Goal: Information Seeking & Learning: Find specific fact

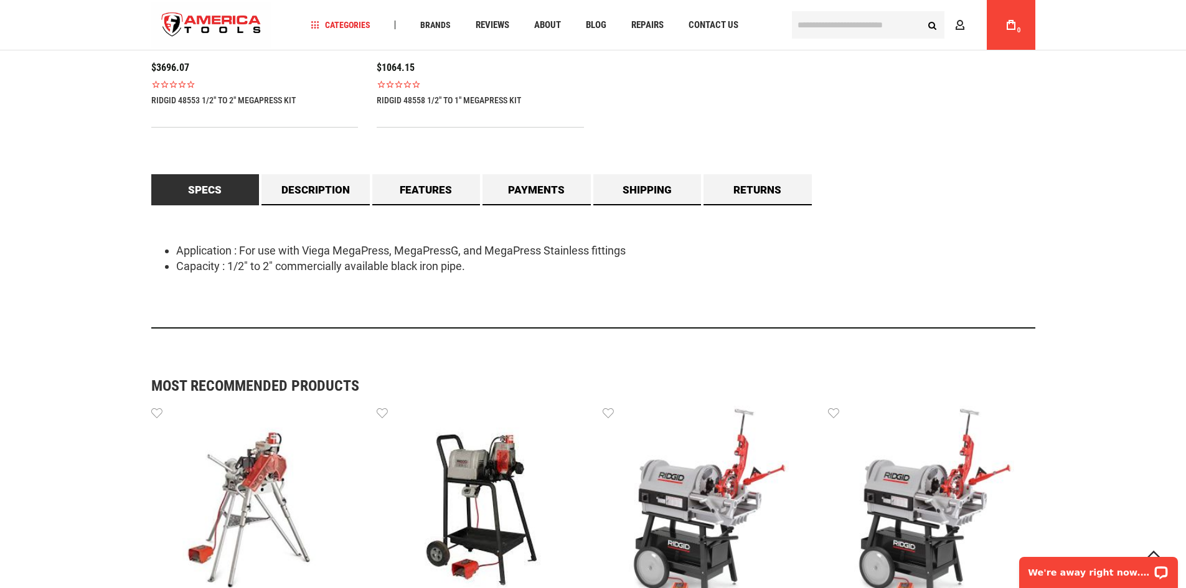
scroll to position [945, 0]
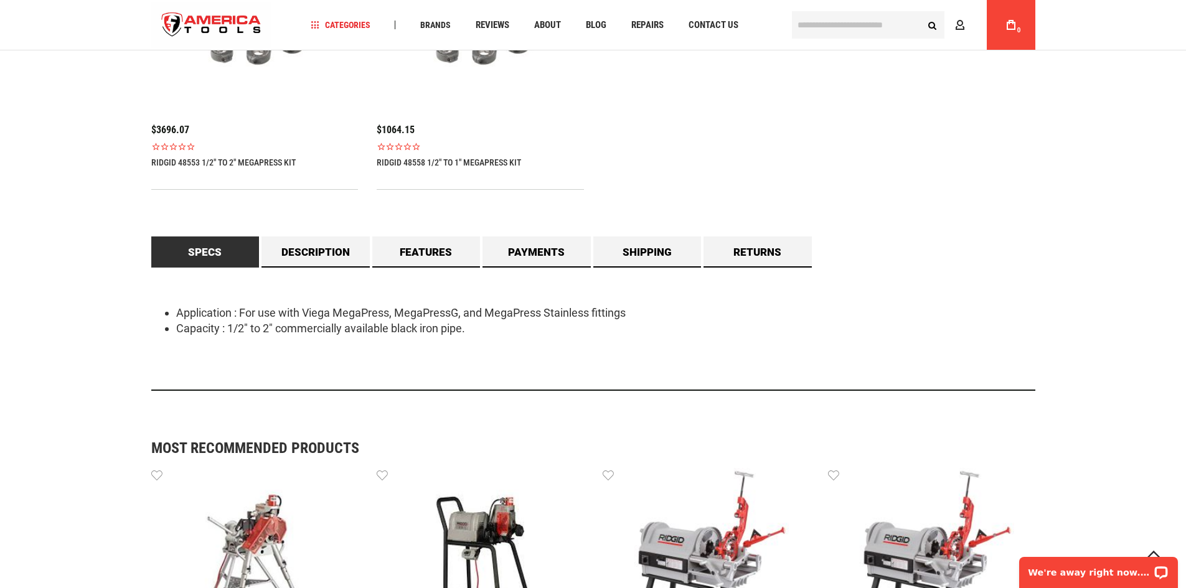
click at [215, 311] on li "Application : For use with Viega MegaPress, MegaPressG, and MegaPress Stainless…" at bounding box center [605, 313] width 859 height 16
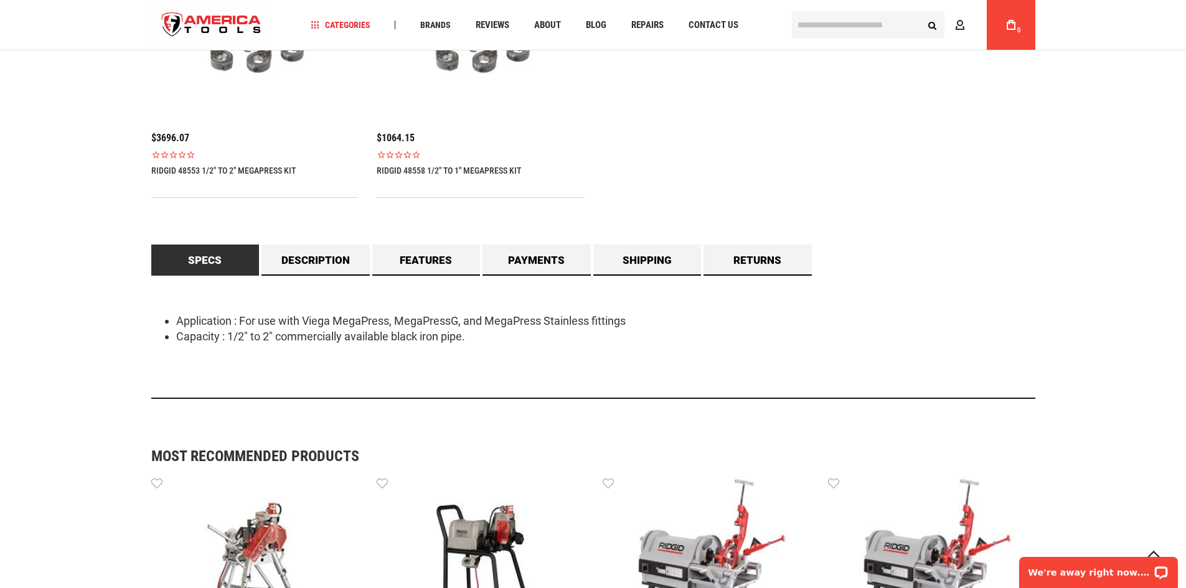
scroll to position [883, 0]
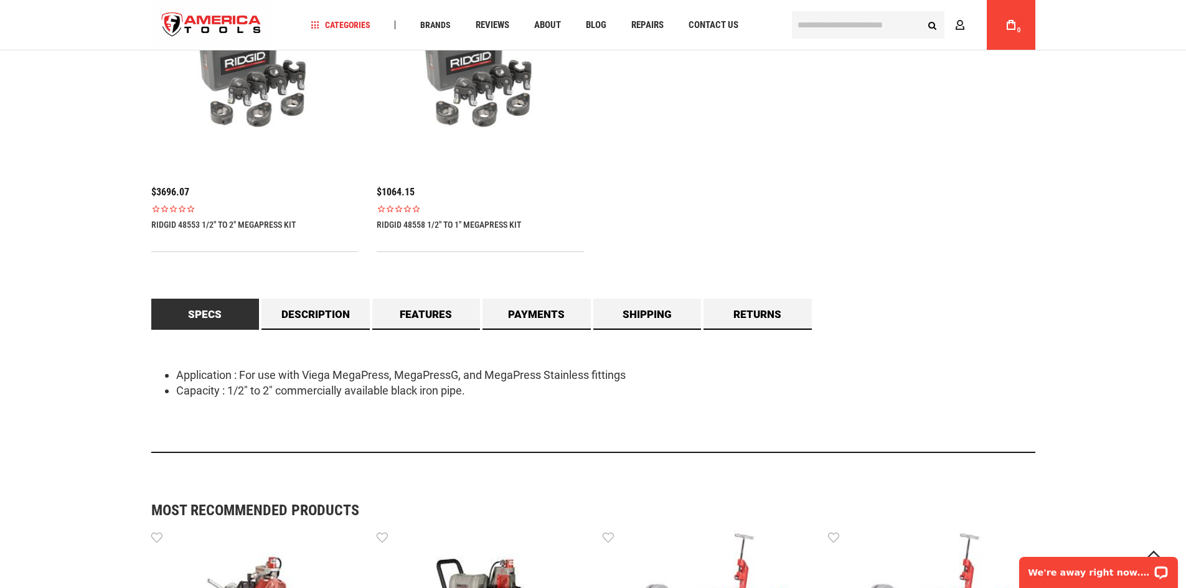
click at [322, 272] on div "Free online consultation Lifetime warranty Certified Distributor 45 day Guarant…" at bounding box center [593, 142] width 884 height 639
click at [309, 306] on link "Description" at bounding box center [315, 314] width 108 height 31
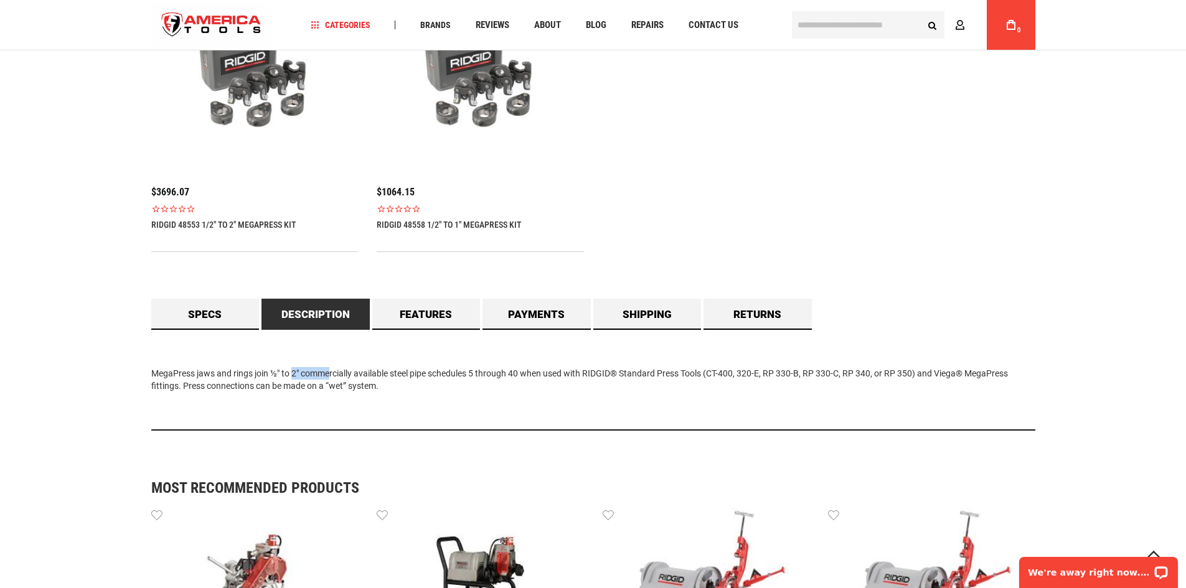
drag, startPoint x: 271, startPoint y: 373, endPoint x: 301, endPoint y: 375, distance: 30.6
click at [301, 375] on div "MegaPress jaws and rings join ½" to 2" commercially available steel pipe schedu…" at bounding box center [593, 380] width 884 height 101
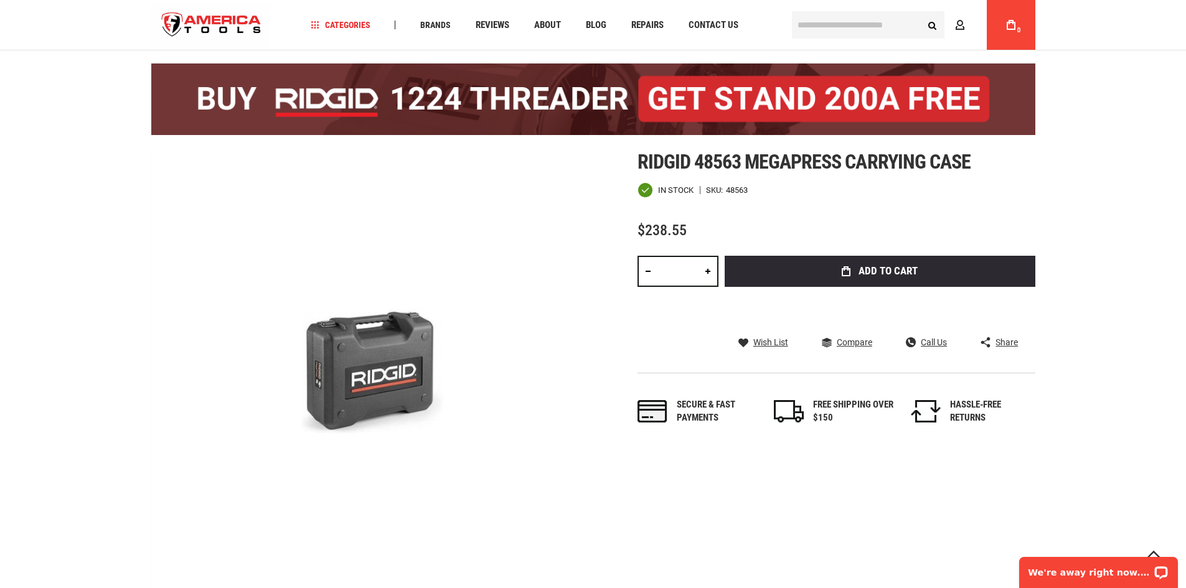
scroll to position [62, 0]
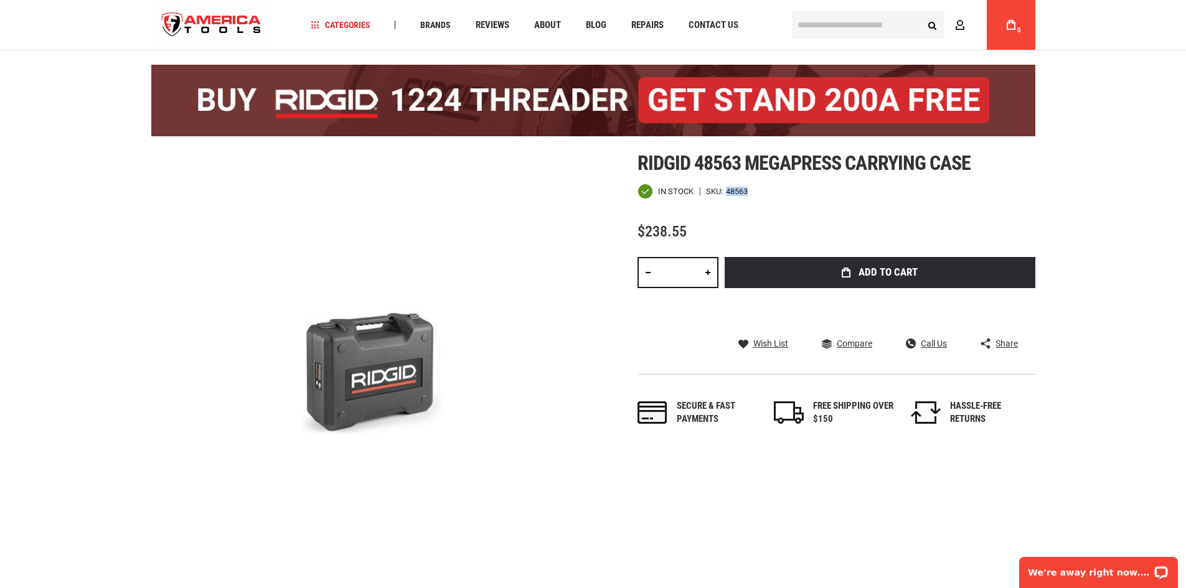
drag, startPoint x: 756, startPoint y: 190, endPoint x: 728, endPoint y: 190, distance: 28.6
click at [728, 190] on div "In stock SKU 48563" at bounding box center [836, 192] width 398 height 16
copy div "48563"
click at [756, 209] on div "Ridgid 48563 megapress carrying case In stock SKU 48563 $238.55 Total: $ 238.55…" at bounding box center [836, 301] width 398 height 299
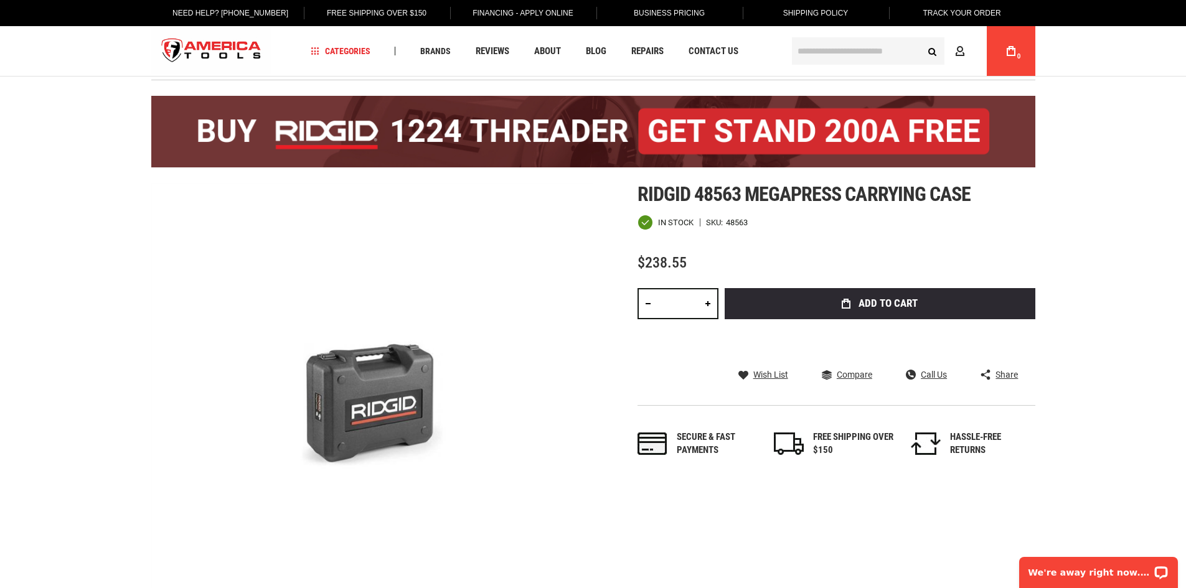
scroll to position [0, 0]
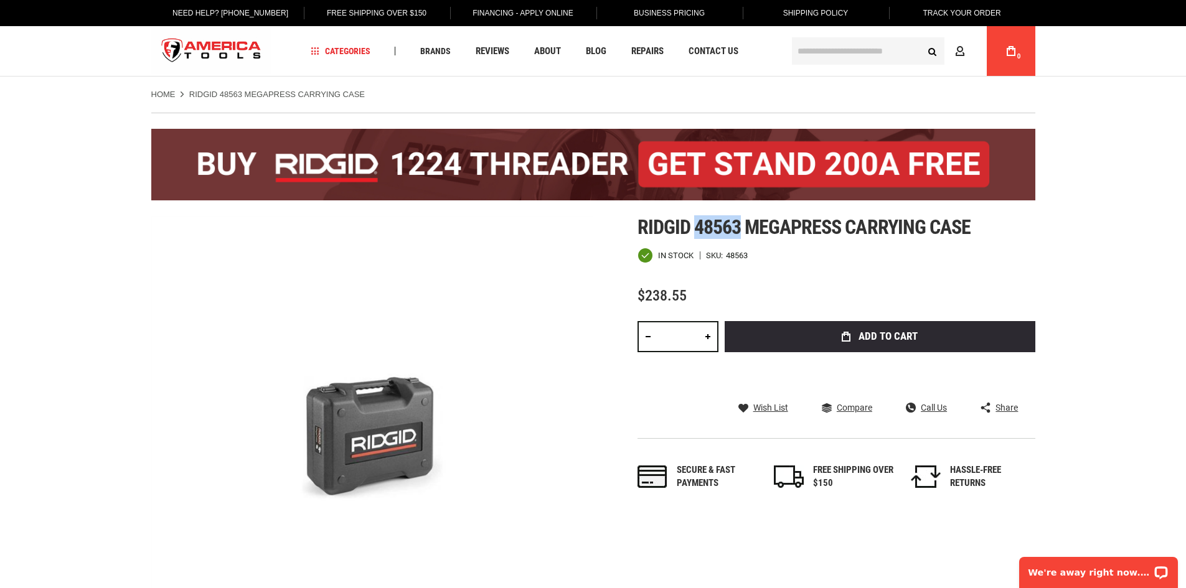
drag, startPoint x: 695, startPoint y: 231, endPoint x: 741, endPoint y: 231, distance: 46.1
click at [741, 231] on span "Ridgid 48563 megapress carrying case" at bounding box center [803, 227] width 333 height 24
copy span "48563"
drag, startPoint x: 743, startPoint y: 245, endPoint x: 736, endPoint y: 243, distance: 7.6
click at [741, 245] on div "Ridgid 48563 megapress carrying case In stock SKU 48563 $238.55 Total: $ 238.55…" at bounding box center [836, 365] width 398 height 299
